Goal: Navigation & Orientation: Find specific page/section

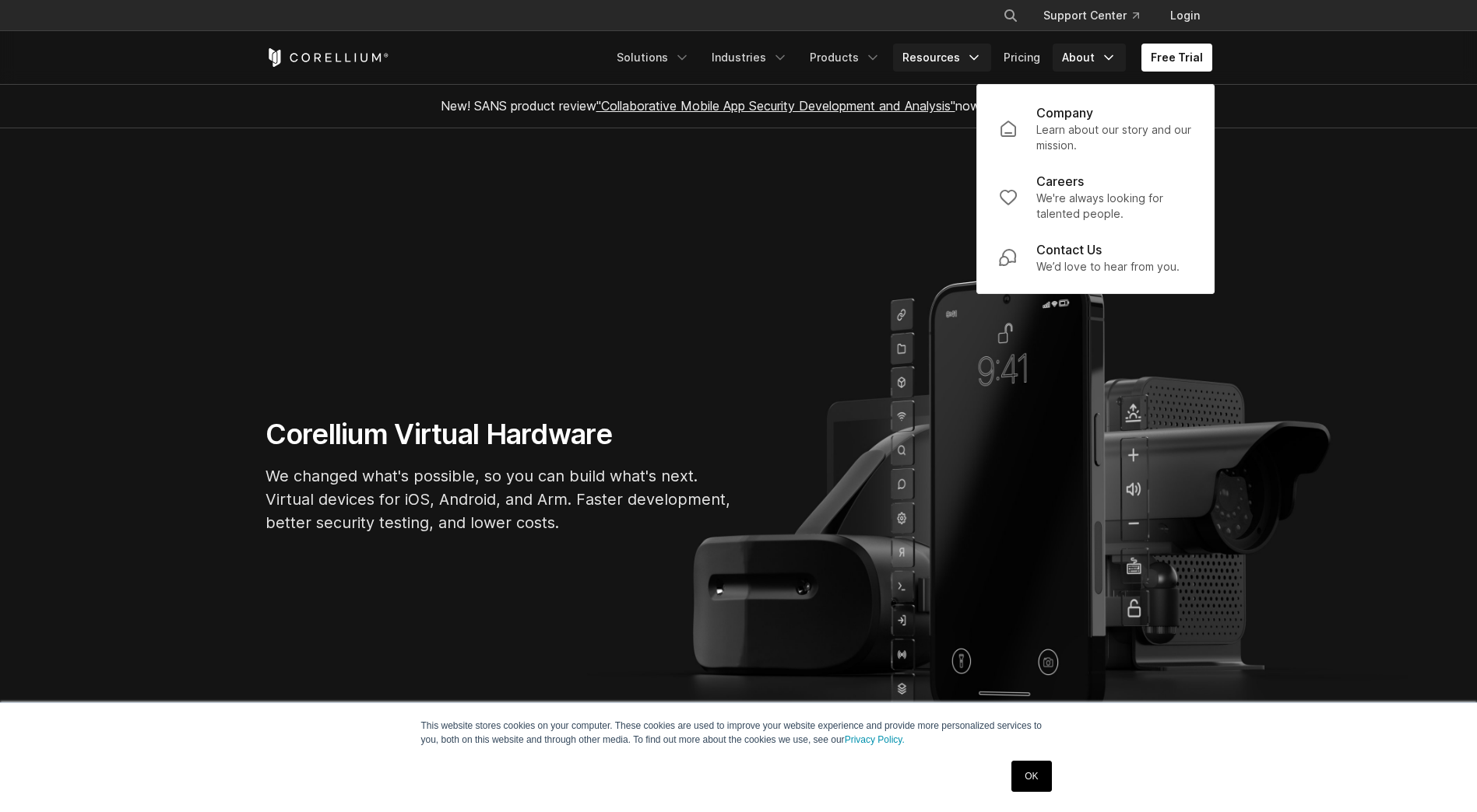
click at [964, 59] on link "Resources" at bounding box center [942, 57] width 98 height 28
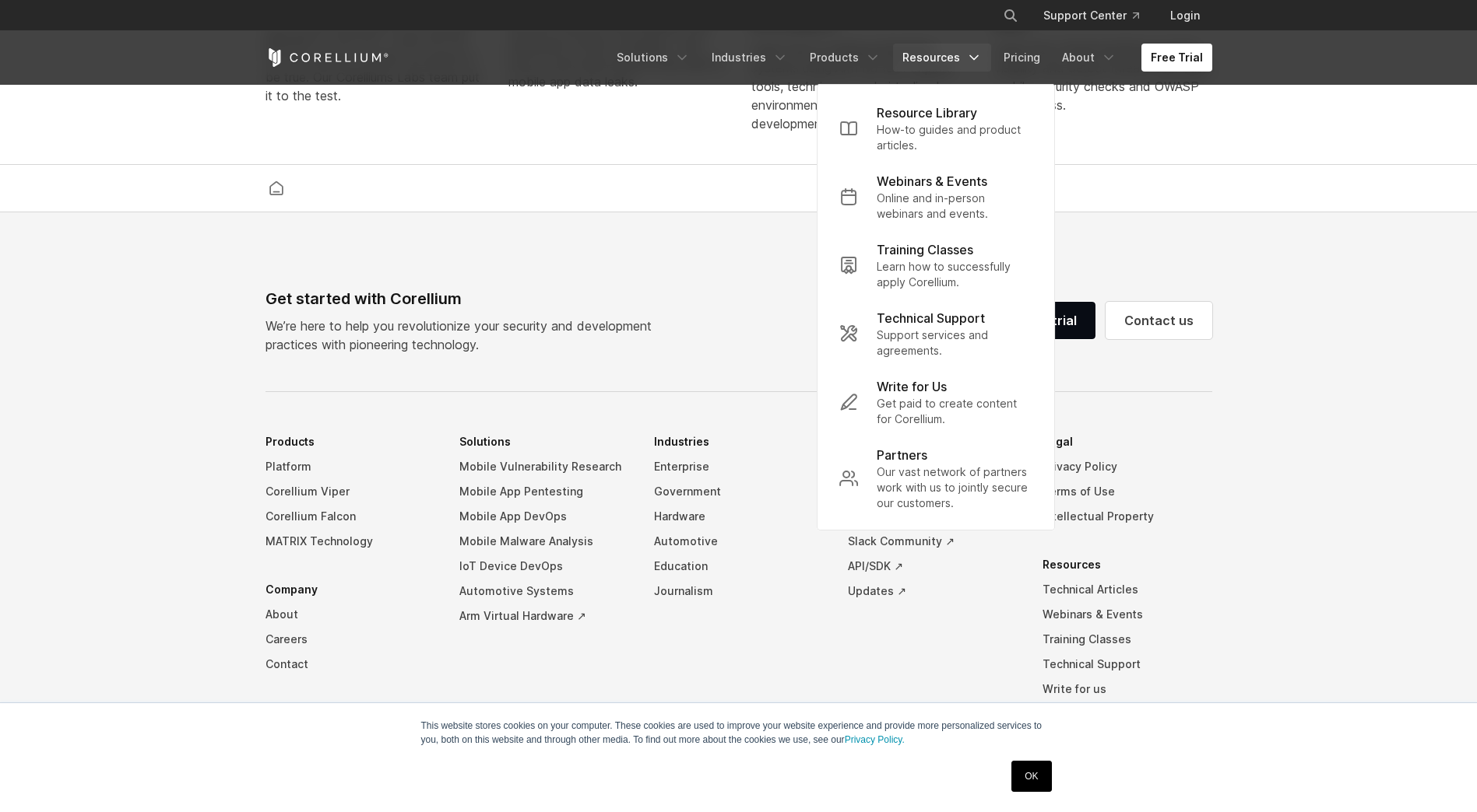
scroll to position [3642, 0]
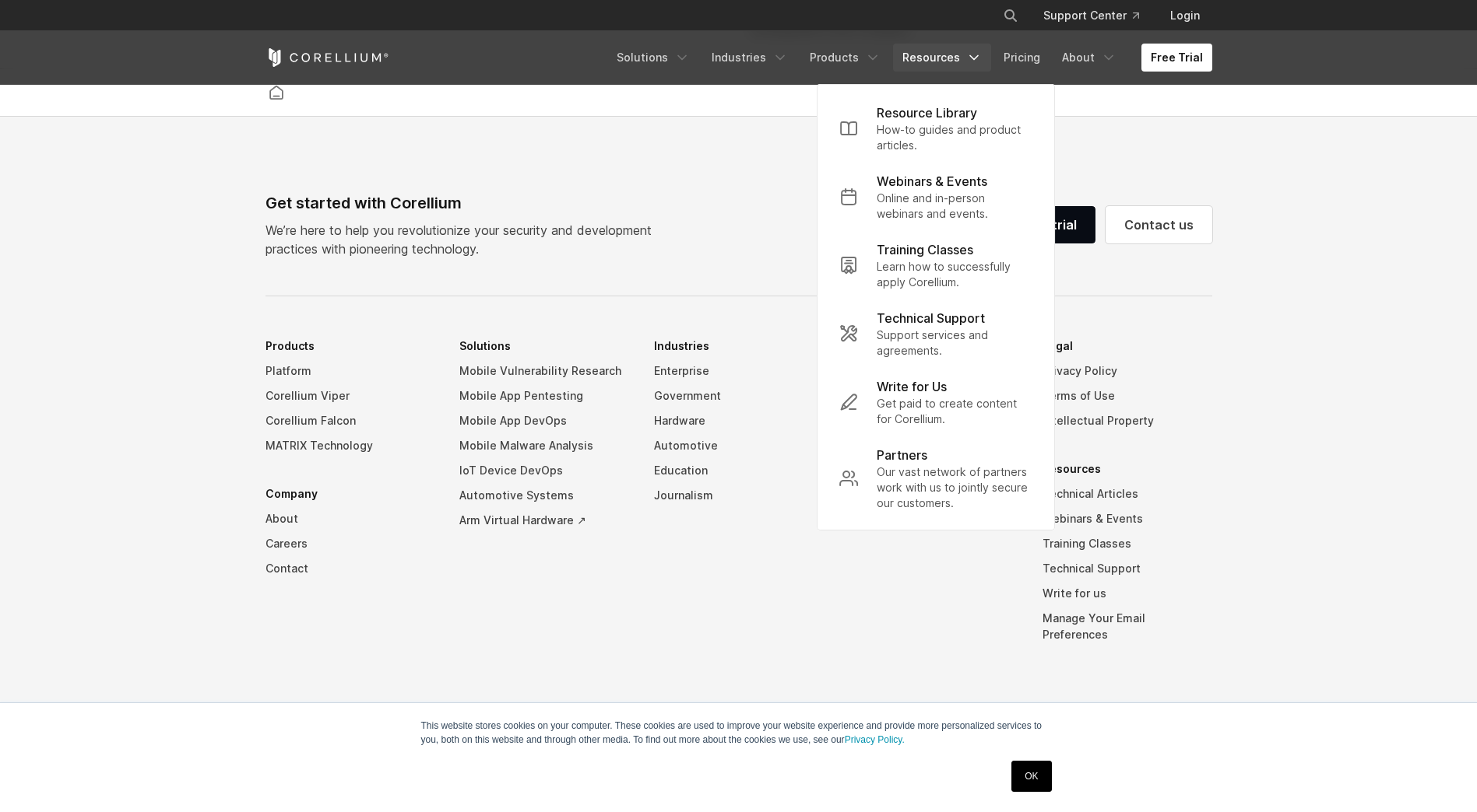
click at [515, 597] on li "Solutions Mobile Vulnerability Research Mobile App Pentesting Mobile App DevOps…" at bounding box center [544, 502] width 169 height 337
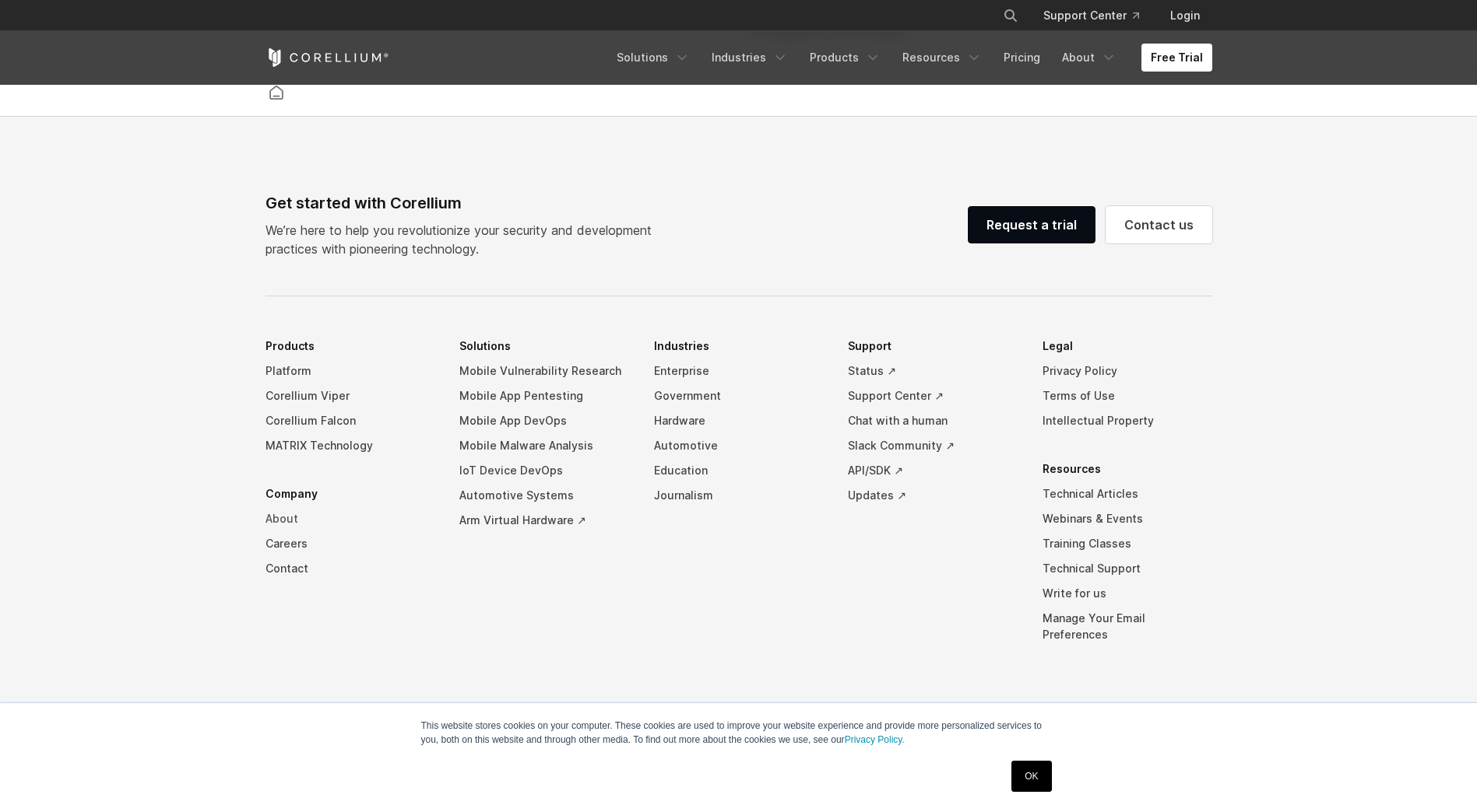
click at [272, 528] on link "About" at bounding box center [350, 519] width 169 height 25
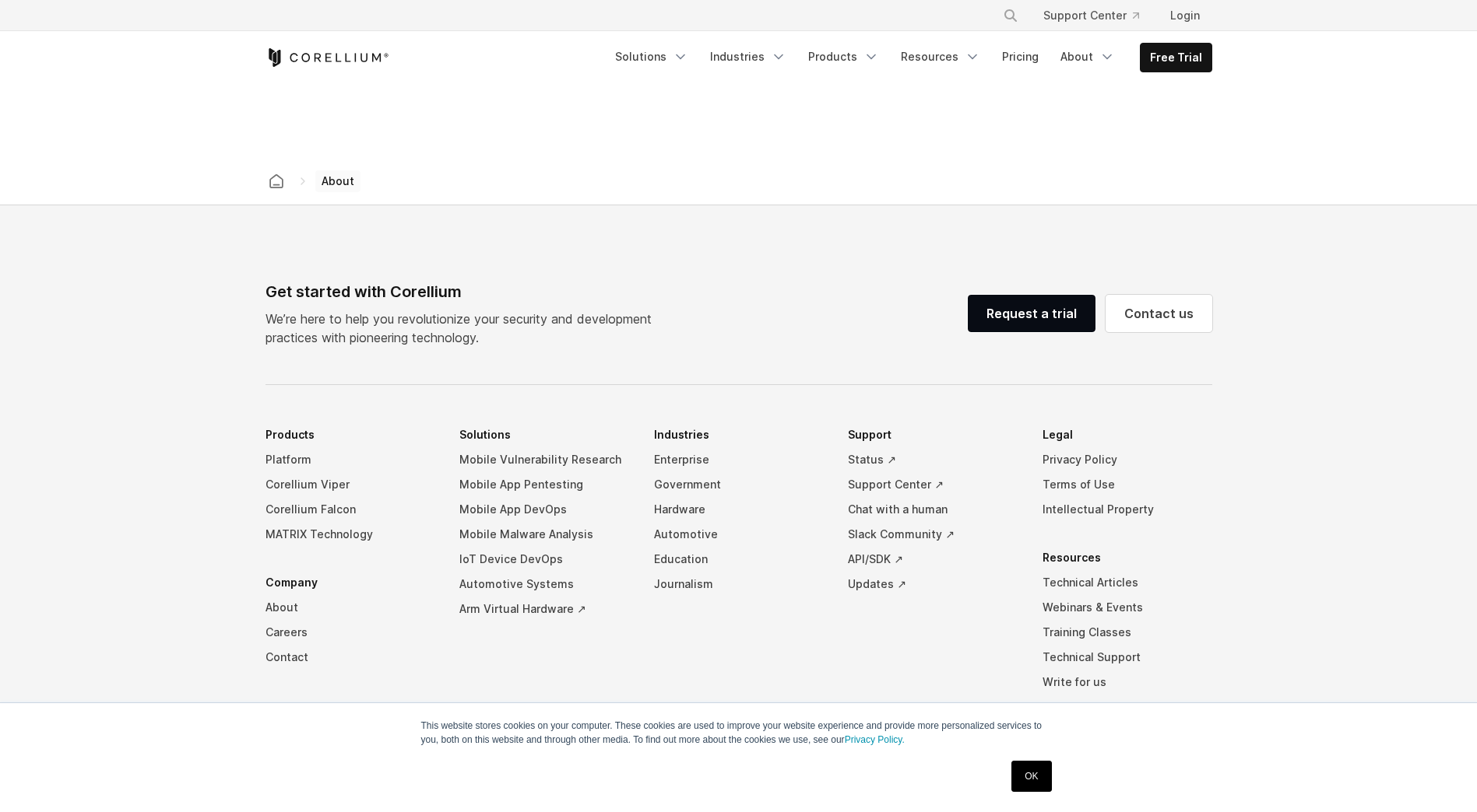
scroll to position [2489, 0]
